Goal: Task Accomplishment & Management: Manage account settings

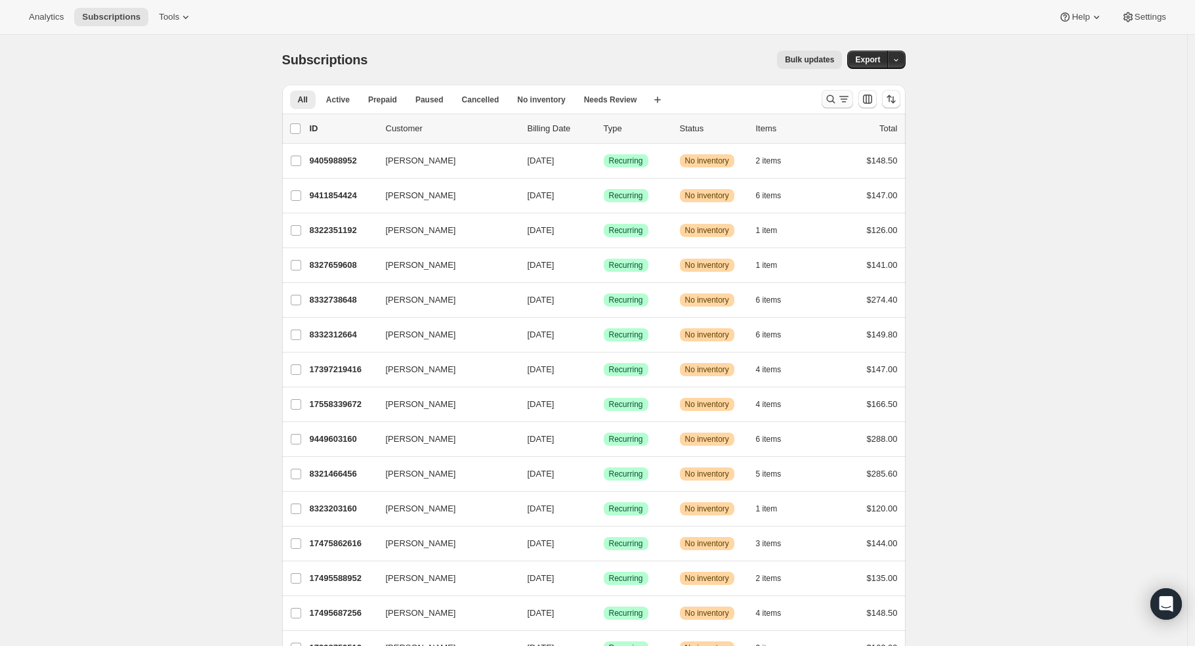
click at [835, 94] on icon "Search and filter results" at bounding box center [830, 99] width 13 height 13
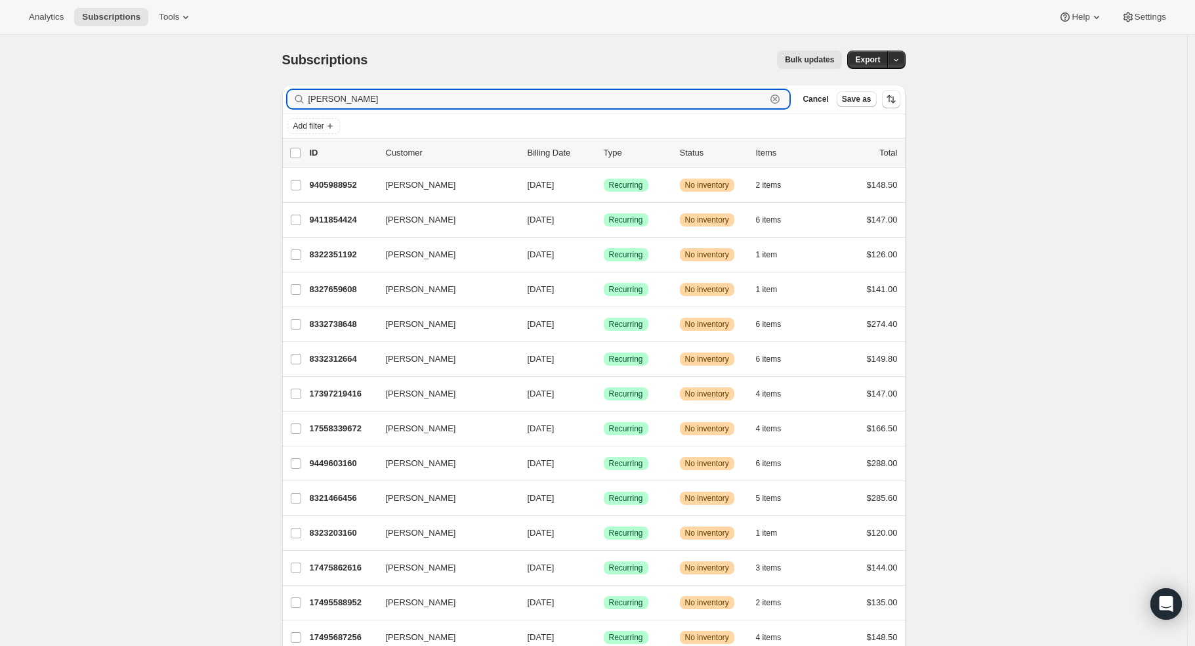
type input "[PERSON_NAME]"
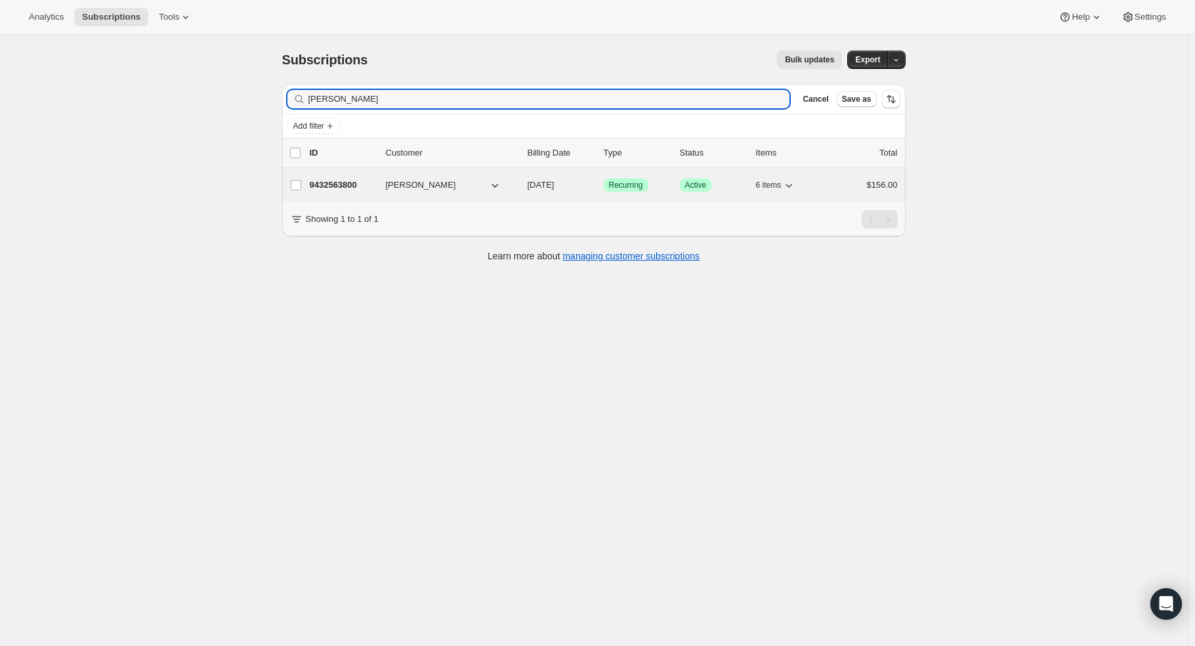
click at [396, 185] on span "[PERSON_NAME]" at bounding box center [421, 185] width 70 height 13
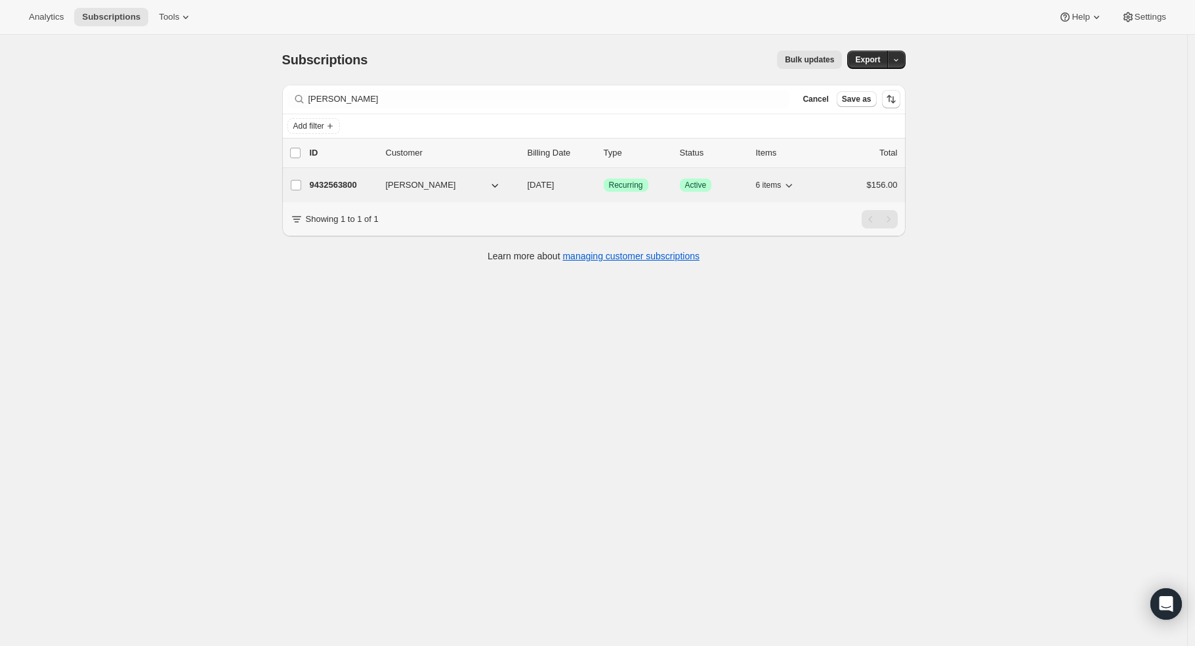
click at [358, 184] on p "9432563800" at bounding box center [343, 185] width 66 height 13
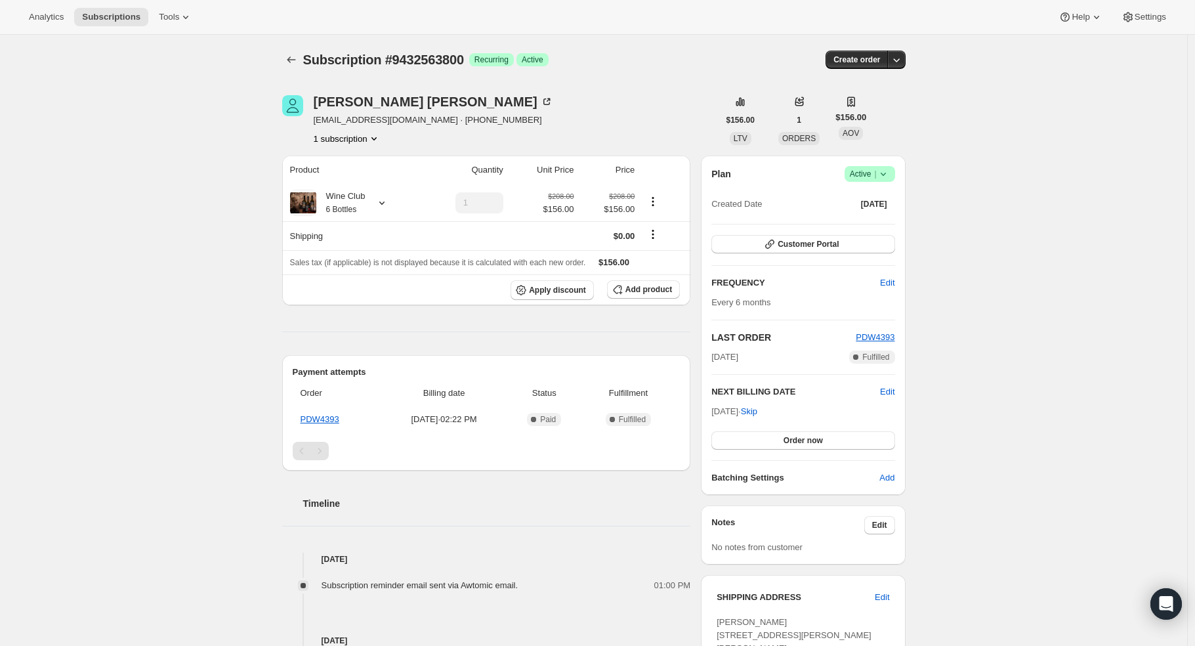
click at [894, 177] on span "Success Active |" at bounding box center [870, 174] width 51 height 16
click at [890, 224] on span "Cancel subscription" at bounding box center [874, 222] width 74 height 10
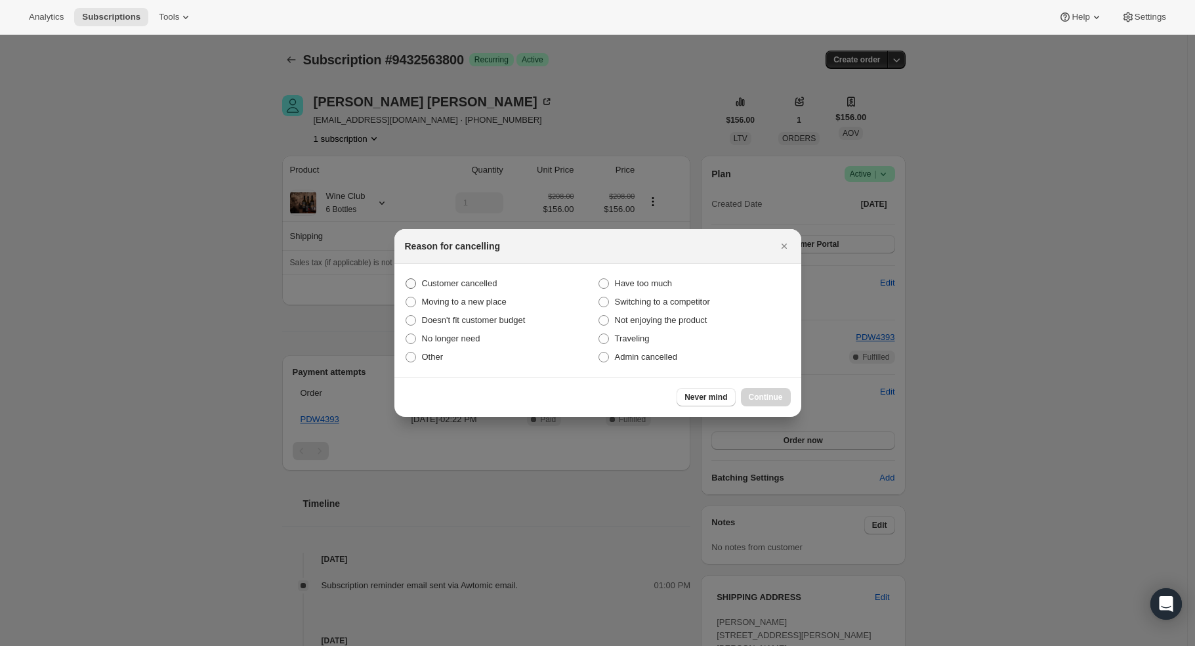
click at [436, 281] on span "Customer cancelled" at bounding box center [459, 283] width 75 height 10
click at [406, 279] on input "Customer cancelled" at bounding box center [406, 278] width 1 height 1
radio input "true"
click at [784, 394] on button "Continue" at bounding box center [766, 397] width 50 height 18
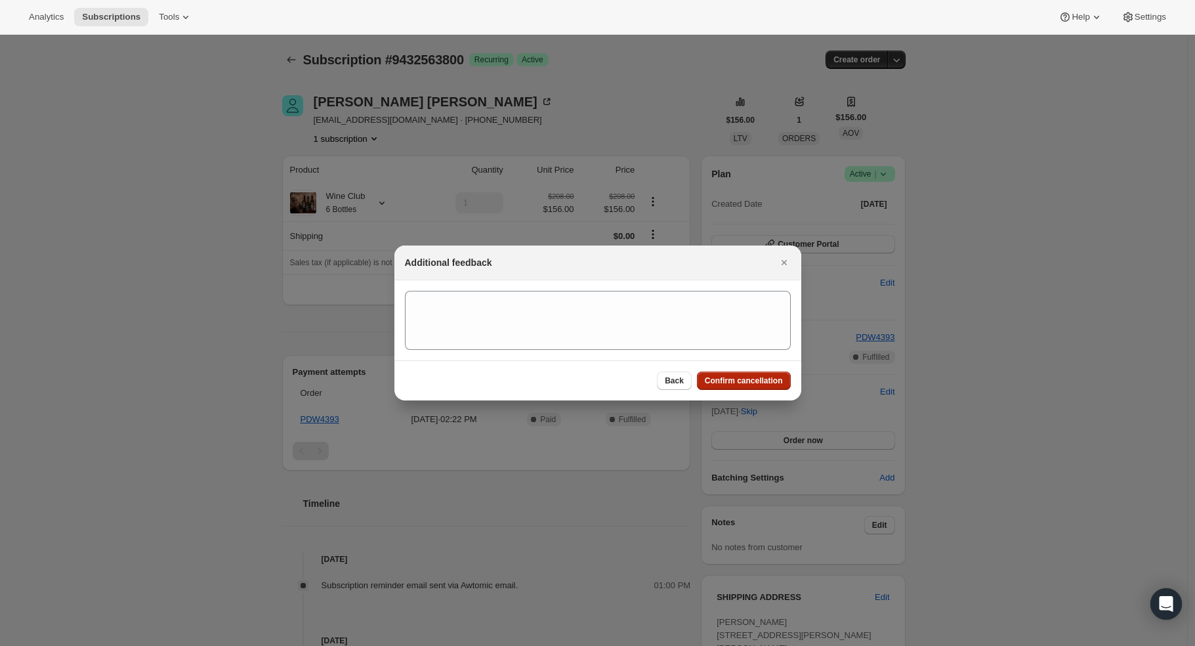
click at [746, 371] on button "Confirm cancellation" at bounding box center [744, 380] width 94 height 18
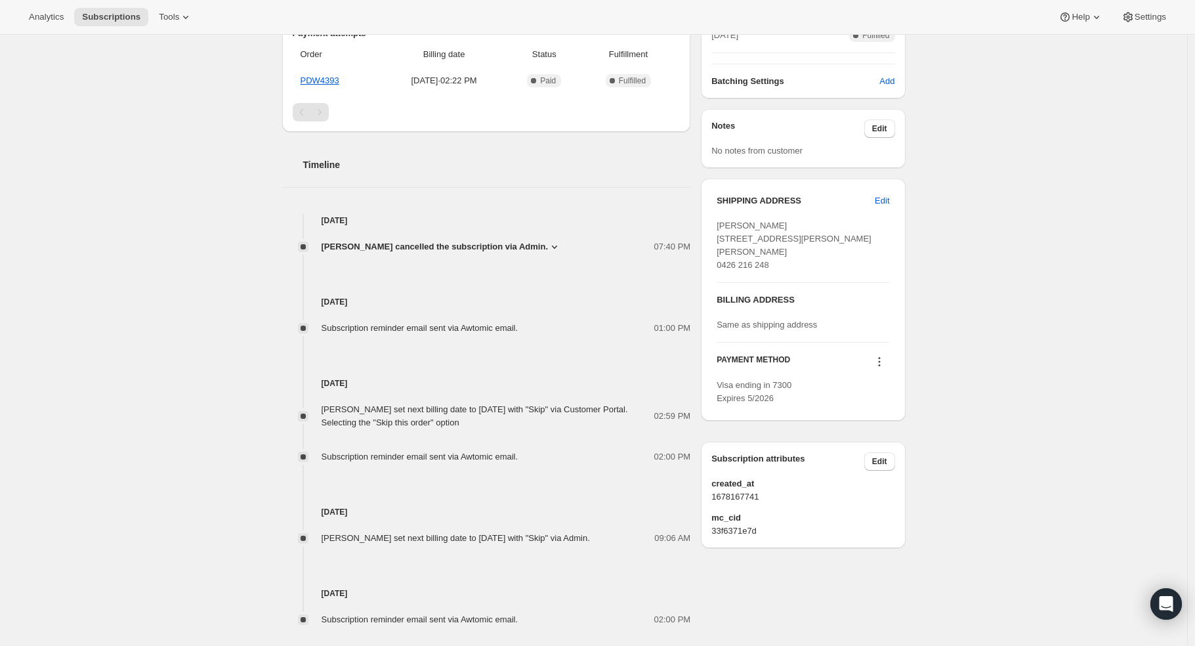
scroll to position [471, 0]
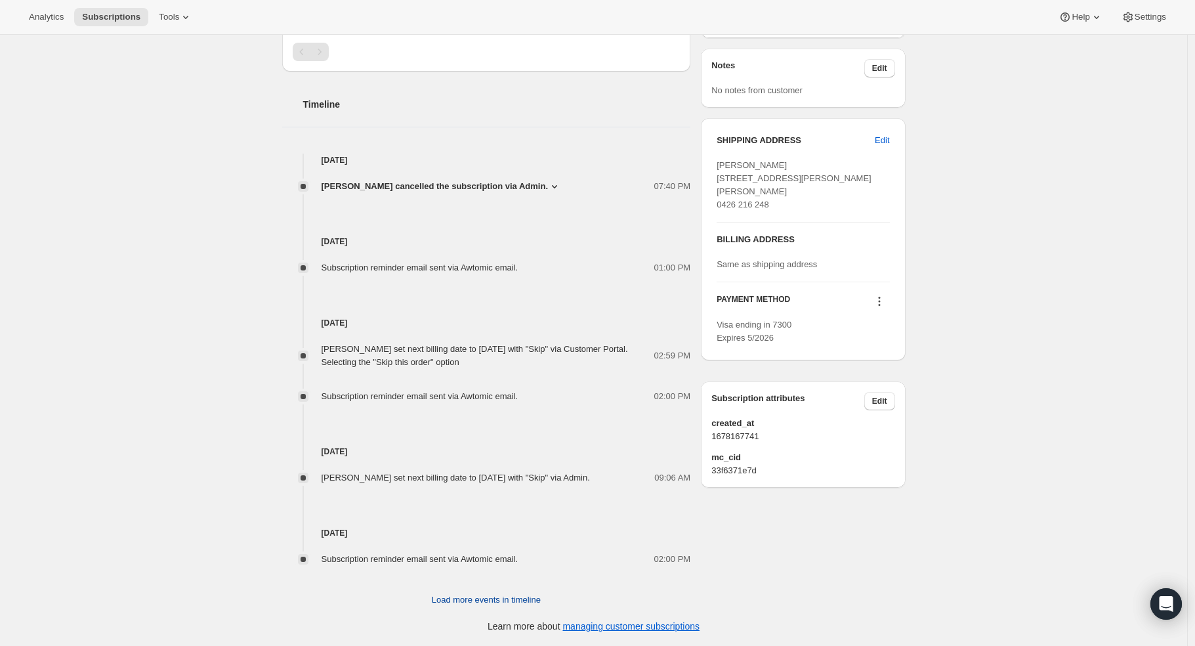
click at [473, 599] on span "Load more events in timeline" at bounding box center [486, 599] width 109 height 13
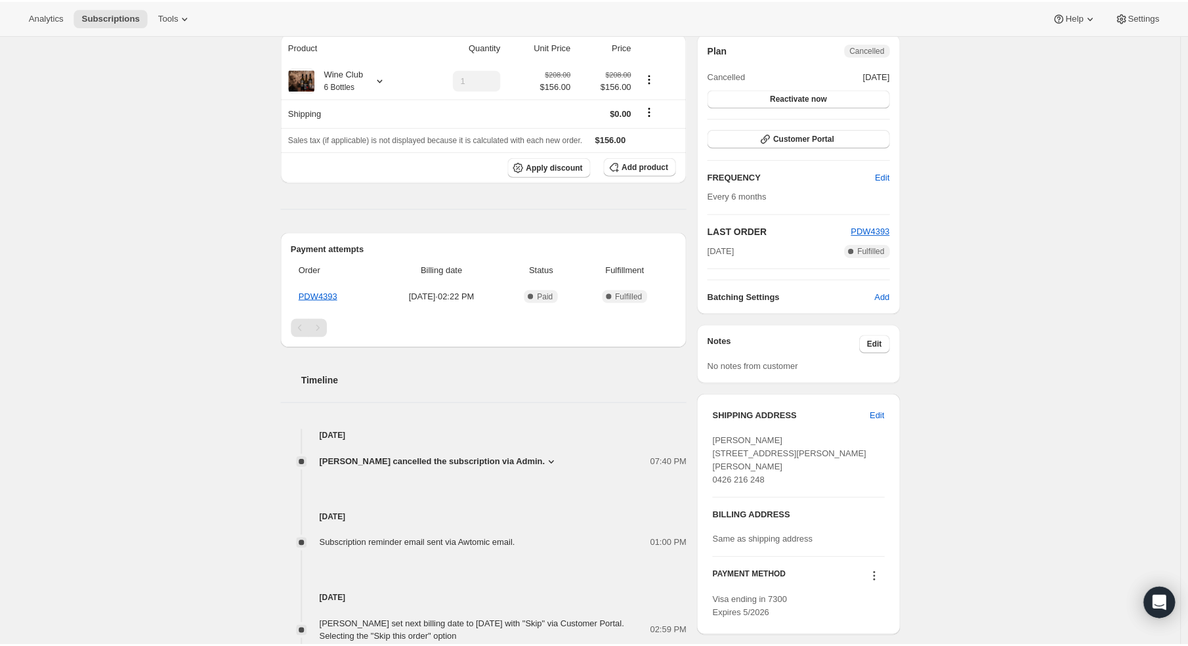
scroll to position [0, 0]
